Goal: Navigation & Orientation: Find specific page/section

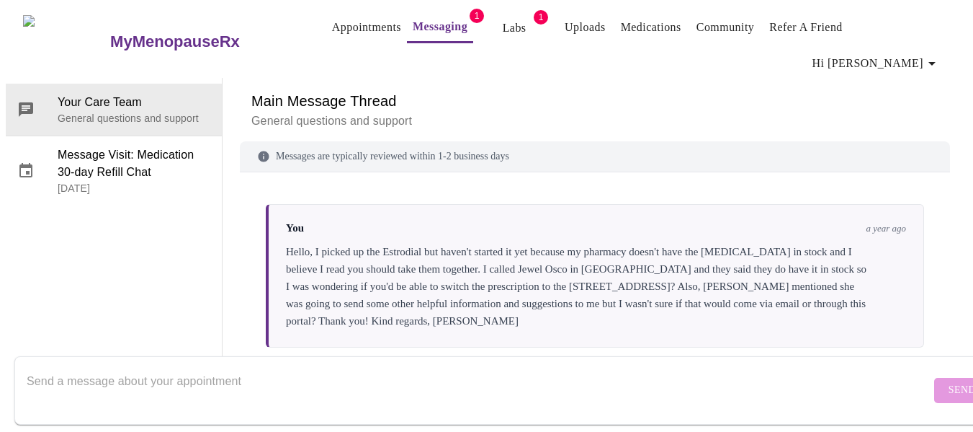
scroll to position [2234, 0]
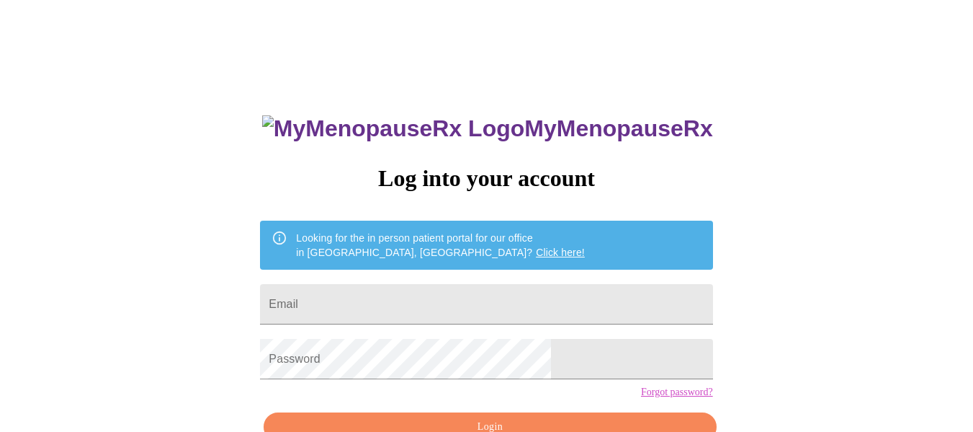
scroll to position [54, 0]
